Goal: Transaction & Acquisition: Purchase product/service

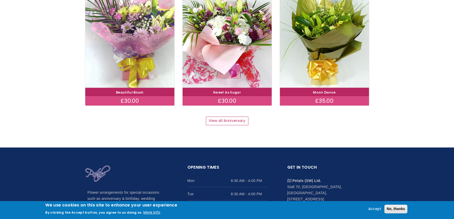
scroll to position [710, 0]
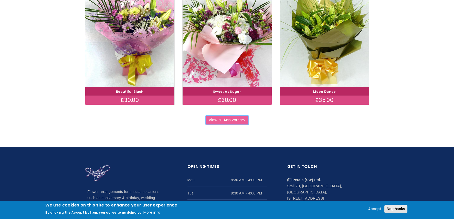
click at [225, 119] on link "View all Anniversary" at bounding box center [227, 120] width 43 height 9
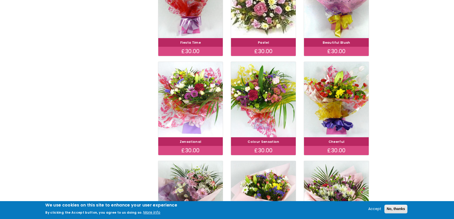
scroll to position [237, 0]
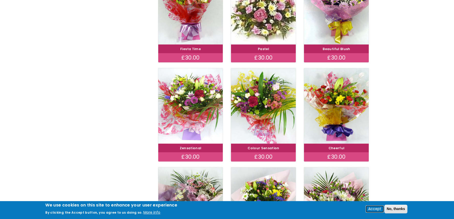
click at [371, 209] on button "Accept" at bounding box center [374, 209] width 17 height 6
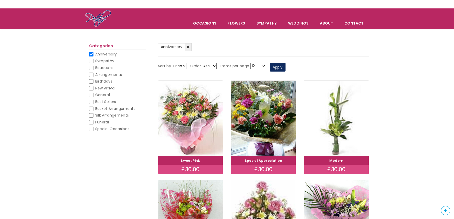
scroll to position [25, 0]
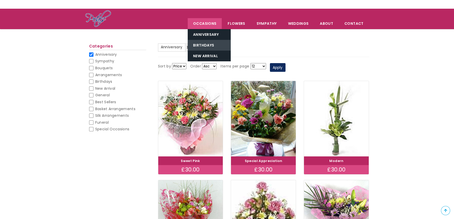
click at [204, 45] on link "Birthdays" at bounding box center [209, 45] width 43 height 11
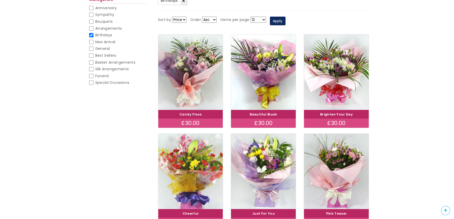
scroll to position [70, 0]
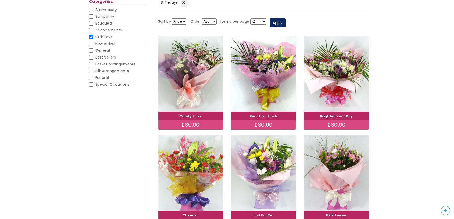
click at [196, 172] on img at bounding box center [190, 173] width 73 height 84
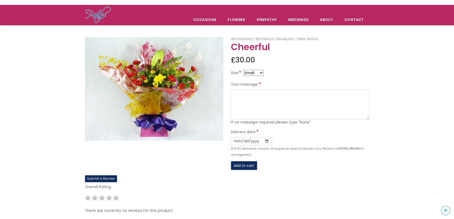
scroll to position [19, 0]
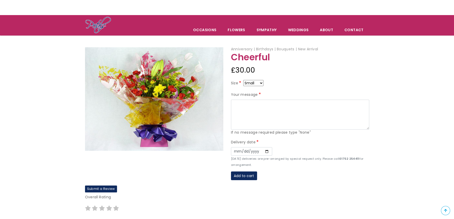
click at [261, 82] on select "Small Medium Large" at bounding box center [253, 83] width 20 height 6
select select "9"
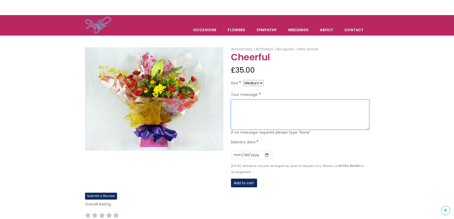
click at [241, 104] on textarea "Your message" at bounding box center [300, 115] width 138 height 30
type textarea "Happy Birthday mum. Love from Dave, Ann and family xxxx"
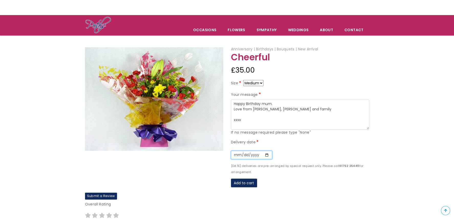
click at [265, 153] on input "Date" at bounding box center [251, 155] width 41 height 9
type input "2025-08-20"
click at [240, 181] on button "Add to cart" at bounding box center [244, 183] width 26 height 9
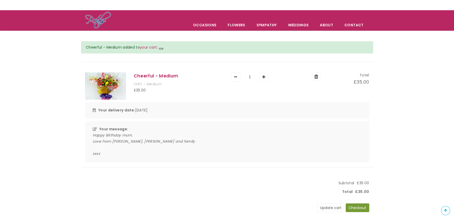
scroll to position [25, 0]
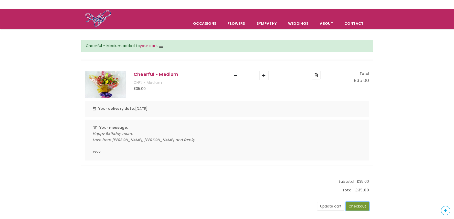
click at [358, 204] on button "Checkout" at bounding box center [358, 206] width 24 height 9
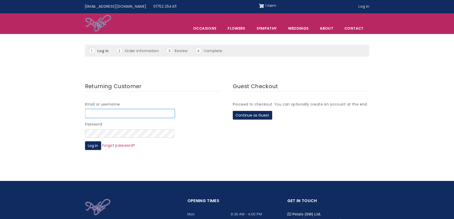
click at [95, 112] on input "Email or username" at bounding box center [130, 113] width 90 height 9
type input "[EMAIL_ADDRESS][DOMAIN_NAME]"
click at [251, 115] on button "Continue as Guest" at bounding box center [252, 115] width 39 height 9
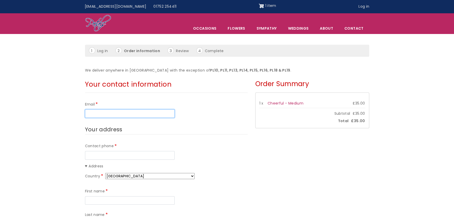
click at [130, 112] on input "Email" at bounding box center [130, 114] width 90 height 9
type input "[EMAIL_ADDRESS][DOMAIN_NAME]"
select select "CA"
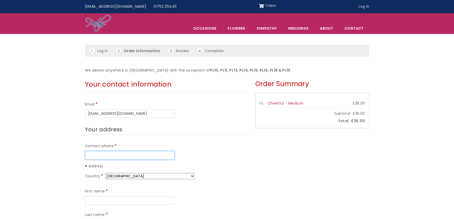
click at [126, 156] on input "Contact phone" at bounding box center [130, 155] width 90 height 9
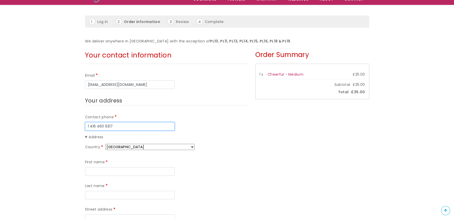
scroll to position [51, 0]
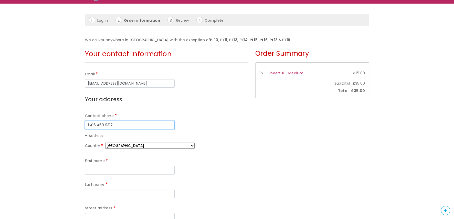
type input "1 416 460 9317"
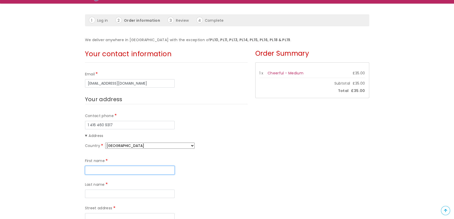
click at [114, 170] on input "First name" at bounding box center [130, 170] width 90 height 9
type input "David"
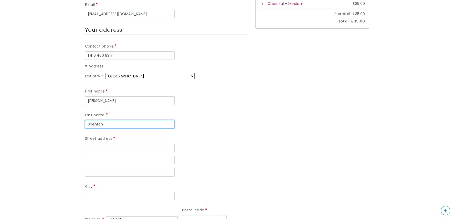
scroll to position [121, 0]
type input "Shenton"
click at [98, 143] on input "Street address" at bounding box center [130, 147] width 90 height 9
type input "109 Riverhead Drive"
click at [100, 191] on input "City" at bounding box center [130, 195] width 90 height 9
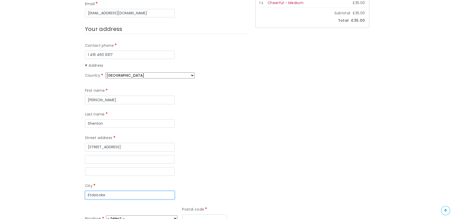
type input "Etobicoke"
click at [177, 215] on select "- Select - Alberta British Columbia Manitoba New Brunswick Newfoundland and Lab…" at bounding box center [141, 219] width 71 height 6
select select "ON"
click at [177, 215] on select "- Select - Alberta British Columbia Manitoba New Brunswick Newfoundland and Lab…" at bounding box center [141, 219] width 71 height 6
click at [182, 215] on input "Postal code" at bounding box center [204, 219] width 45 height 9
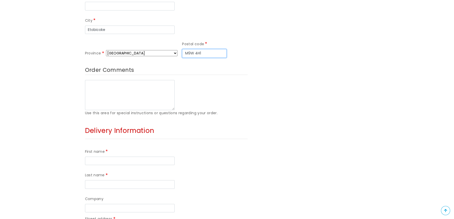
scroll to position [288, 0]
type input "M9W 4H1"
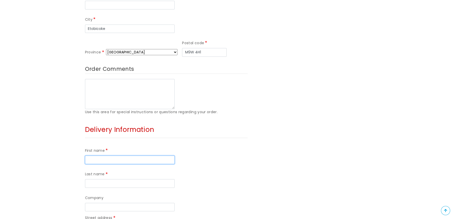
click at [109, 156] on input "First name" at bounding box center [130, 160] width 90 height 9
type input "Phylis"
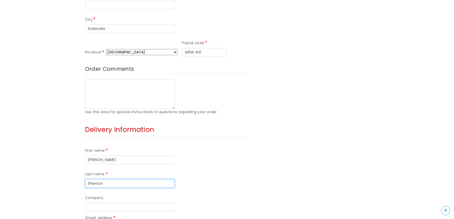
type input "Shenton"
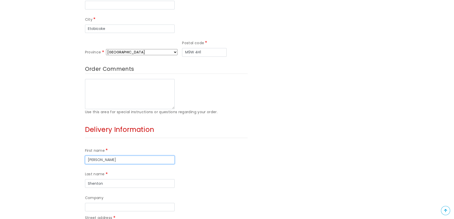
click at [87, 156] on input "Phylis" at bounding box center [130, 160] width 90 height 9
type input "Mrs. [PERSON_NAME]"
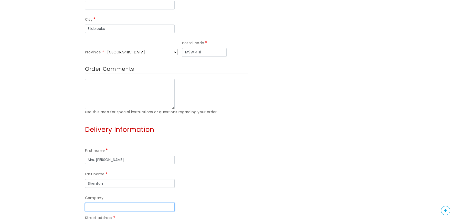
click at [113, 203] on input "Company" at bounding box center [130, 207] width 90 height 9
type input "St. [PERSON_NAME] Flat 4,"
click input "Recalculate shipping" at bounding box center [0, 0] width 0 height 0
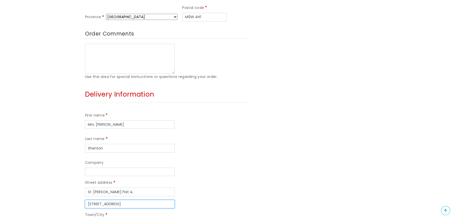
scroll to position [339, 0]
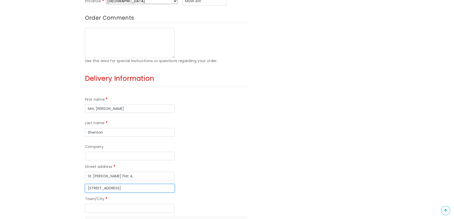
type input "[STREET_ADDRESS]"
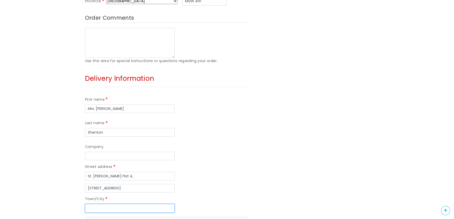
click at [101, 204] on input "Town/City" at bounding box center [130, 208] width 90 height 9
type input "[GEOGRAPHIC_DATA]"
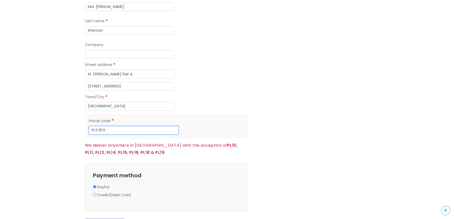
scroll to position [442, 0]
type input "PL3 6FG"
click at [95, 193] on input "Credit/Debit Card" at bounding box center [94, 194] width 3 height 3
radio input "true"
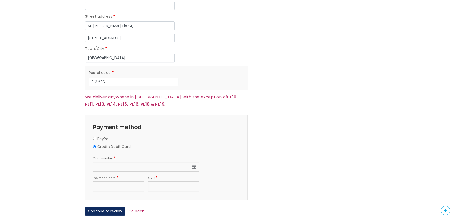
scroll to position [493, 0]
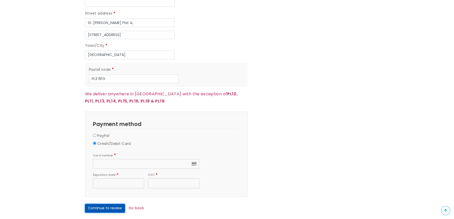
click at [105, 204] on button "Continue to review" at bounding box center [105, 208] width 40 height 9
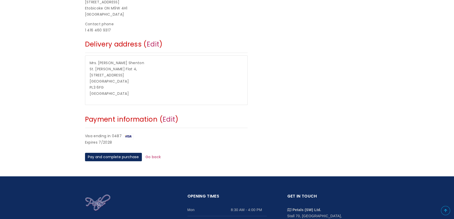
scroll to position [154, 0]
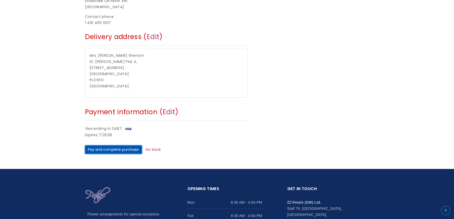
click at [107, 150] on button "Pay and complete purchase" at bounding box center [113, 150] width 57 height 9
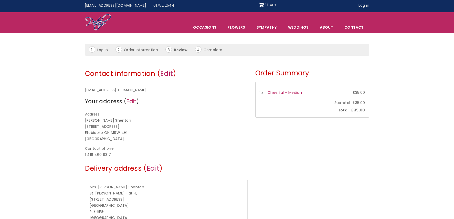
scroll to position [0, 0]
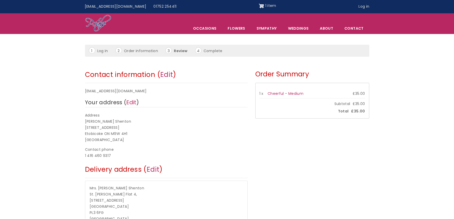
click at [200, 49] on li "Complete" at bounding box center [212, 50] width 34 height 7
click at [206, 50] on li "Complete" at bounding box center [212, 50] width 34 height 7
click at [198, 50] on li "Complete" at bounding box center [212, 50] width 34 height 7
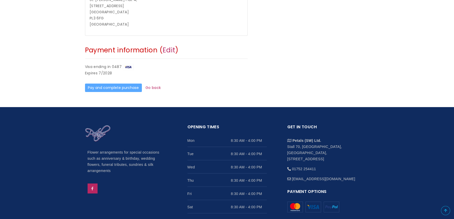
scroll to position [223, 0]
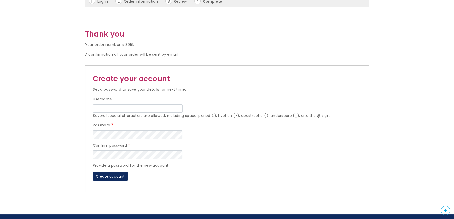
scroll to position [26, 0]
